Goal: Transaction & Acquisition: Book appointment/travel/reservation

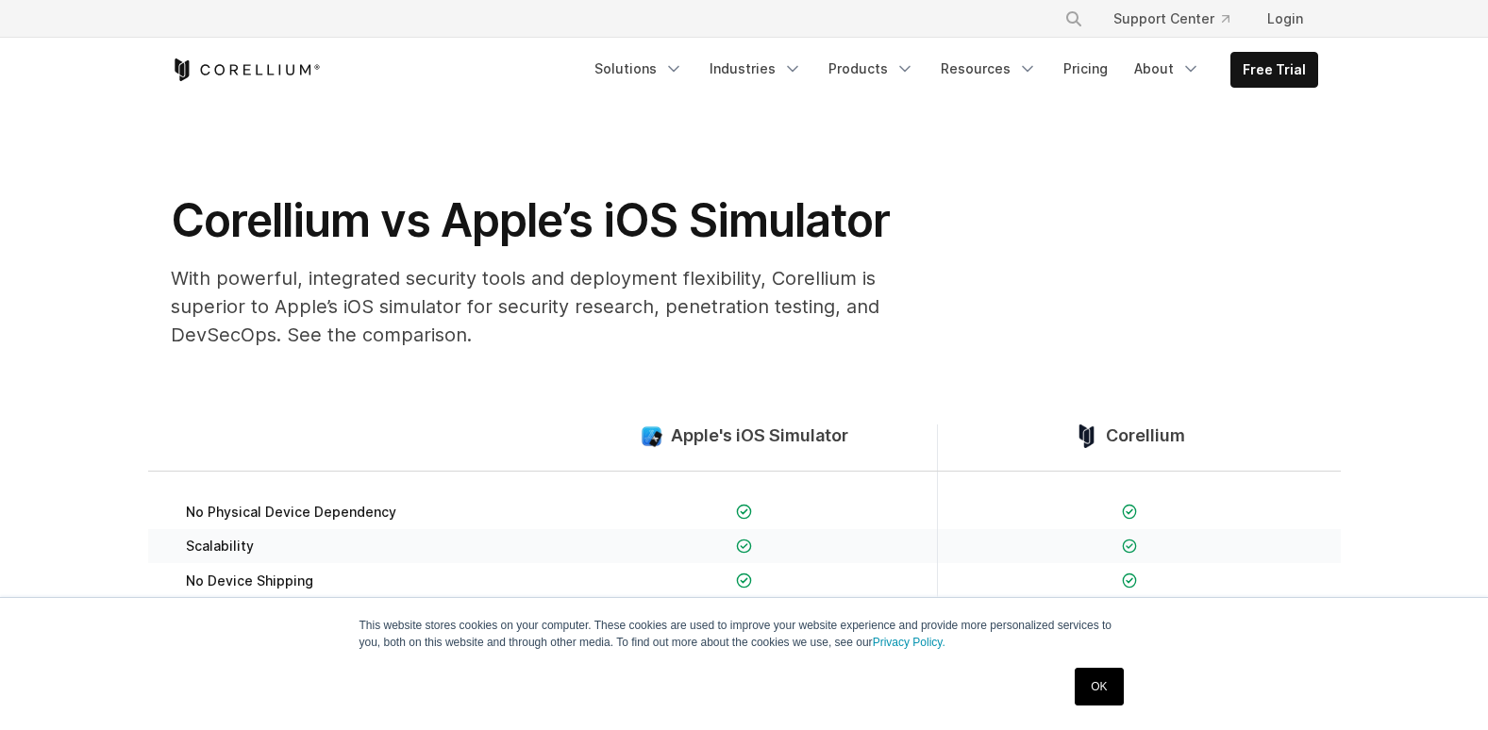
drag, startPoint x: 0, startPoint y: 0, endPoint x: 700, endPoint y: 437, distance: 825.4
click at [700, 437] on span "Apple's iOS Simulator" at bounding box center [759, 437] width 177 height 22
click at [387, 165] on section "Corellium vs Apple’s iOS Simulator With powerful, integrated security tools and…" at bounding box center [744, 233] width 1488 height 262
click at [360, 225] on h1 "Corellium vs Apple’s iOS Simulator" at bounding box center [548, 221] width 755 height 57
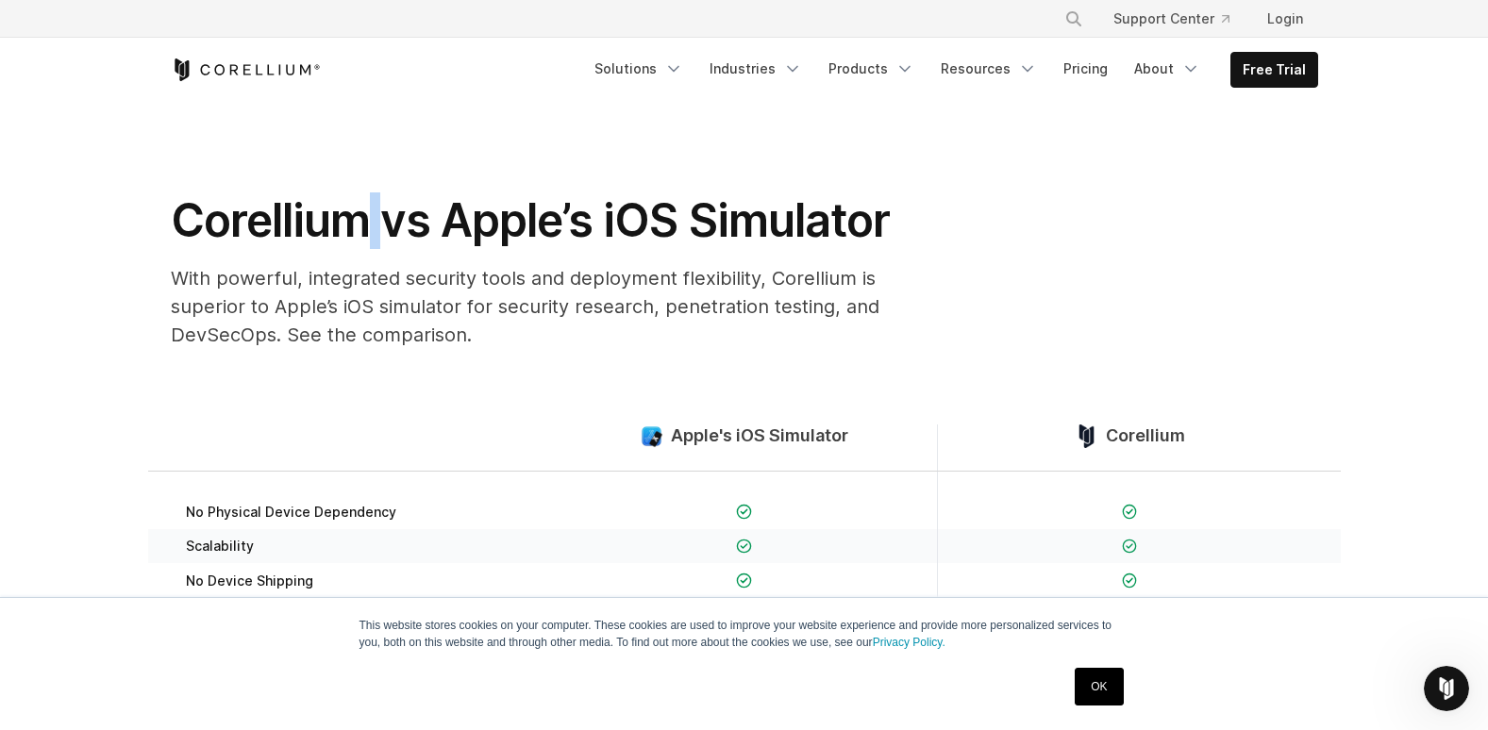
drag, startPoint x: 360, startPoint y: 225, endPoint x: 400, endPoint y: 234, distance: 41.7
click at [366, 226] on h1 "Corellium vs Apple’s iOS Simulator" at bounding box center [548, 221] width 755 height 57
drag, startPoint x: 593, startPoint y: 249, endPoint x: 793, endPoint y: 258, distance: 200.2
click at [595, 249] on div "Corellium vs Apple’s iOS Simulator With powerful, integrated security tools and…" at bounding box center [548, 279] width 793 height 172
drag, startPoint x: 793, startPoint y: 258, endPoint x: 815, endPoint y: 254, distance: 23.0
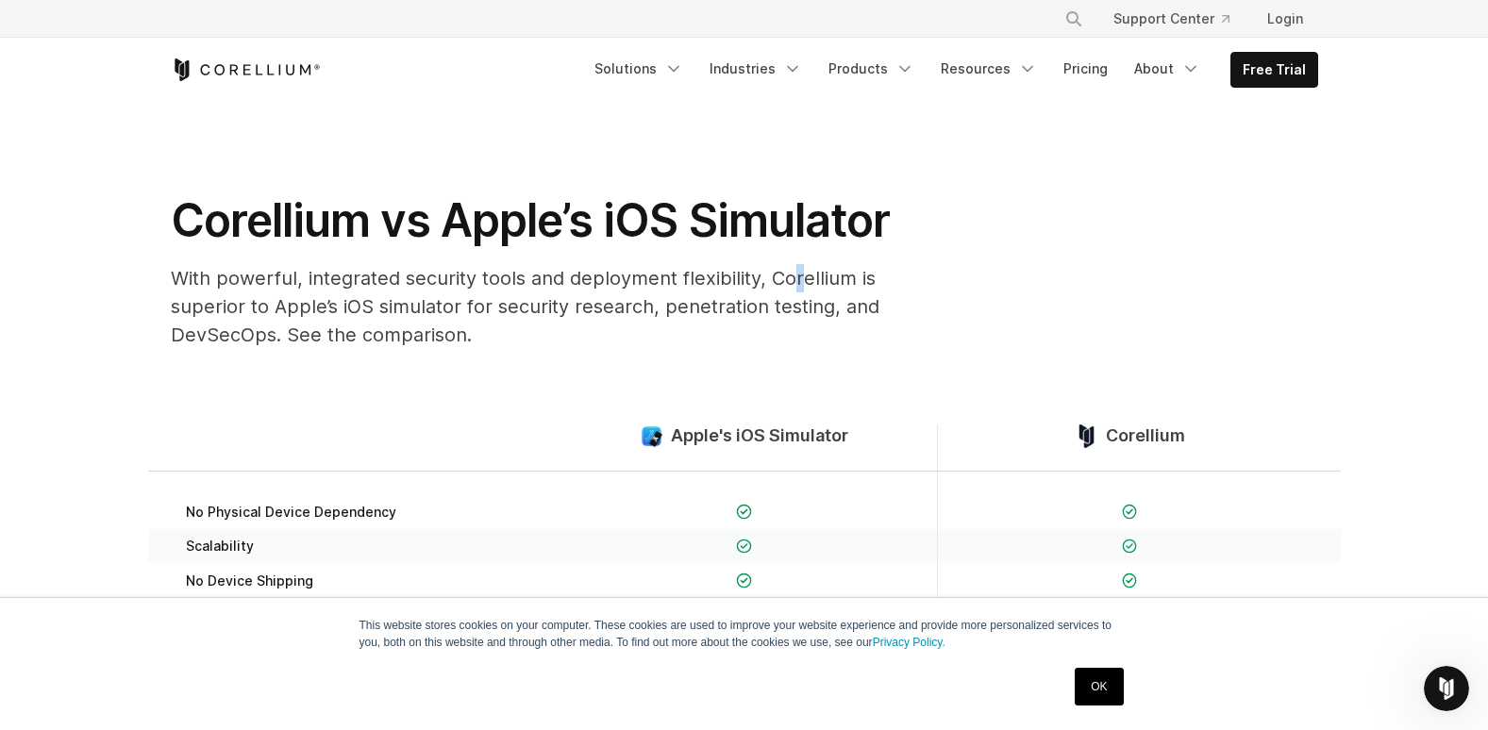
click at [815, 254] on div "Corellium vs Apple’s iOS Simulator With powerful, integrated security tools and…" at bounding box center [548, 279] width 793 height 172
drag, startPoint x: 815, startPoint y: 254, endPoint x: 1135, endPoint y: 261, distance: 320.0
click at [1135, 261] on div "Corellium vs Apple’s iOS Simulator With powerful, integrated security tools and…" at bounding box center [744, 279] width 1185 height 172
click at [1285, 49] on div "Free Trial Solutions" at bounding box center [745, 70] width 1148 height 64
click at [1279, 54] on link "Free Trial" at bounding box center [1275, 70] width 86 height 34
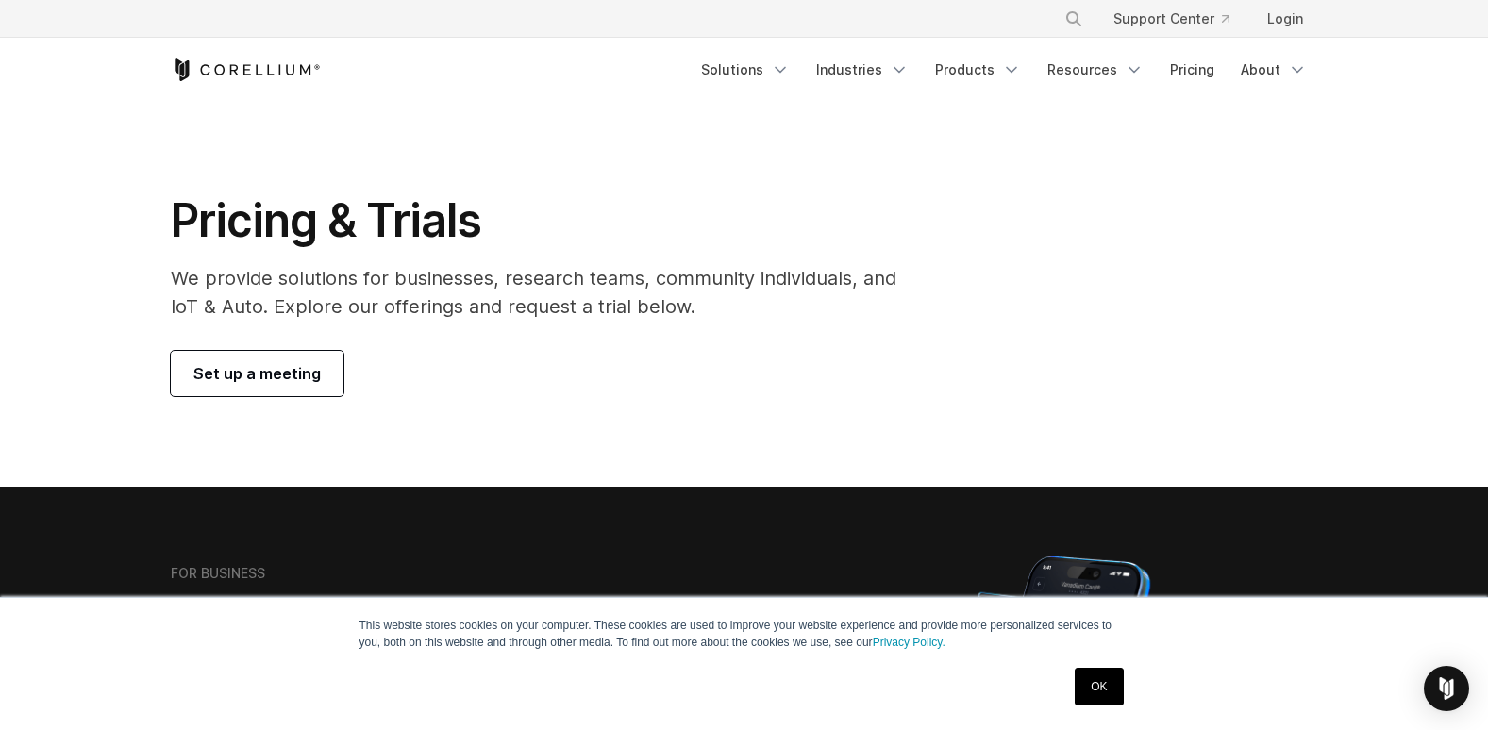
click at [260, 373] on span "Set up a meeting" at bounding box center [256, 373] width 127 height 23
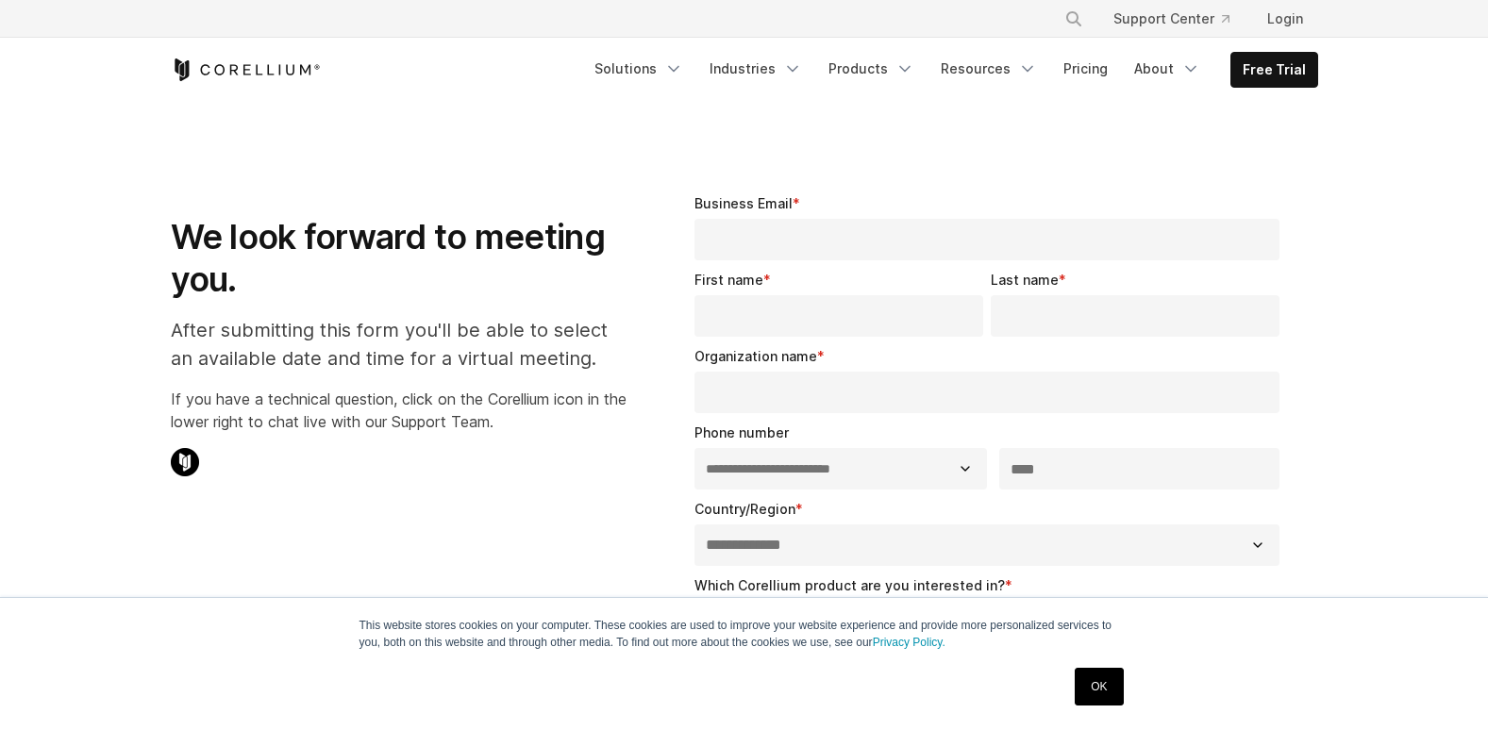
select select "**"
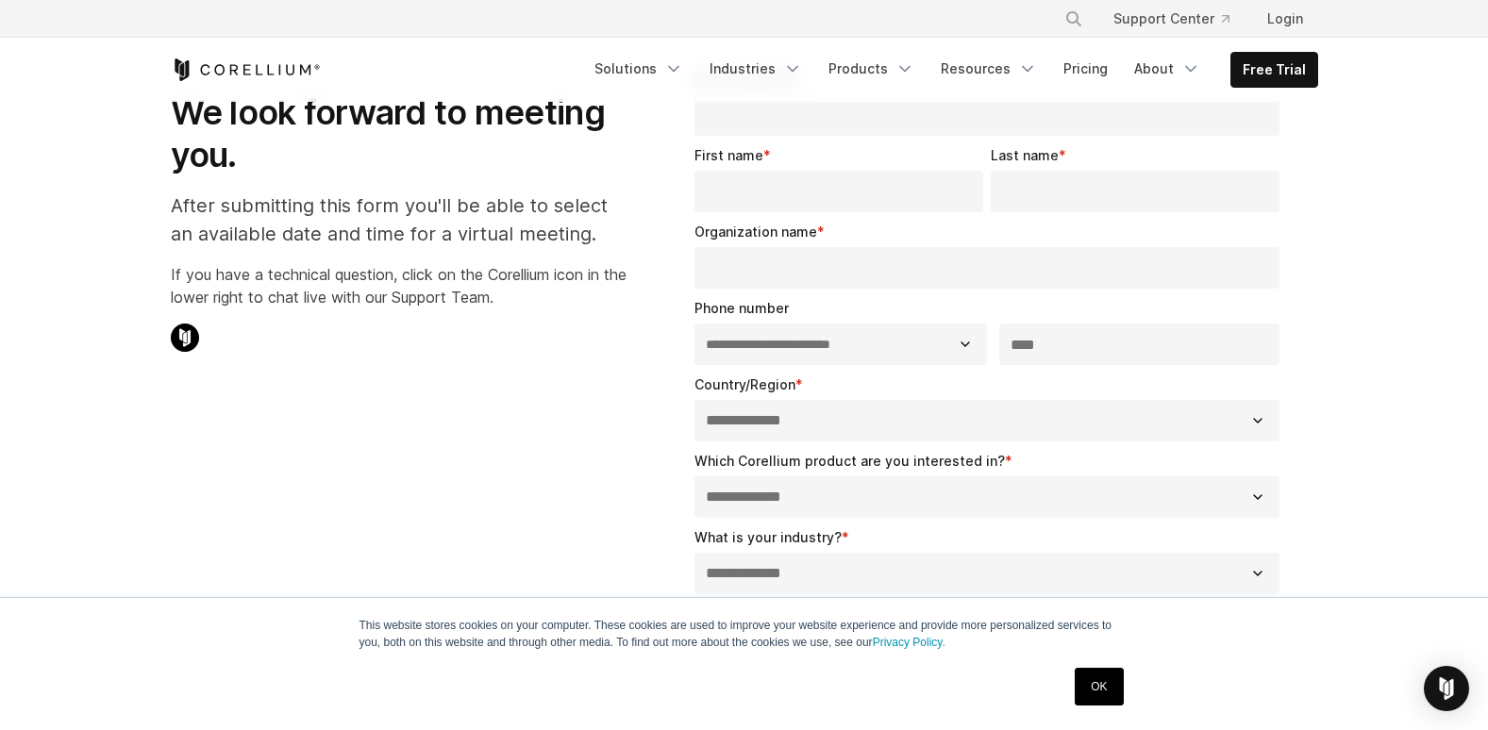
scroll to position [94, 0]
